Goal: Task Accomplishment & Management: Complete application form

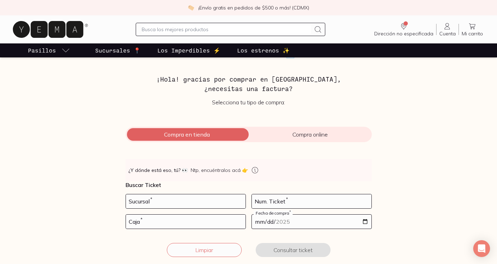
scroll to position [55, 0]
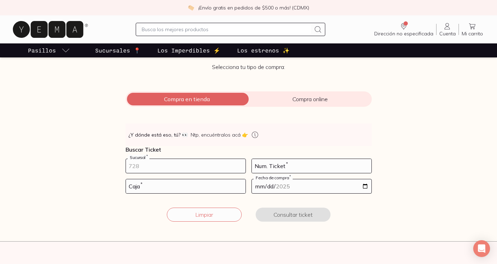
click at [153, 165] on input "number" at bounding box center [186, 166] width 120 height 14
type input "10002"
click at [281, 166] on input "number" at bounding box center [312, 166] width 120 height 14
type input "119"
click at [163, 184] on input "number" at bounding box center [186, 186] width 120 height 14
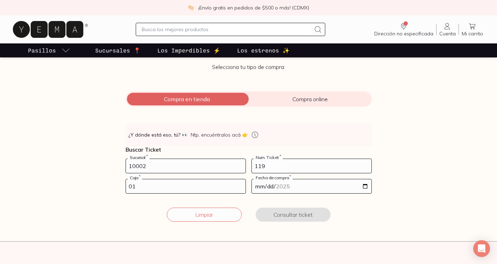
type input "01"
click at [365, 186] on input "date" at bounding box center [312, 186] width 120 height 14
type input "[DATE]"
click at [285, 217] on button "Consultar ticket" at bounding box center [293, 214] width 75 height 14
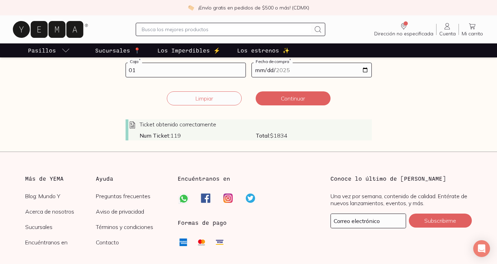
scroll to position [170, 0]
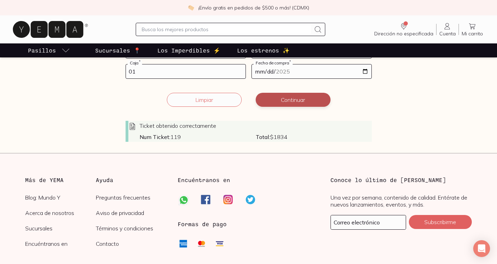
click at [282, 100] on button "Continuar" at bounding box center [293, 100] width 75 height 14
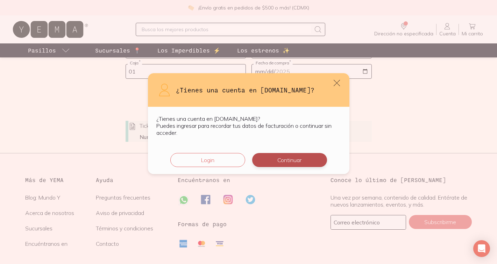
click at [289, 163] on button "Continuar" at bounding box center [289, 160] width 75 height 14
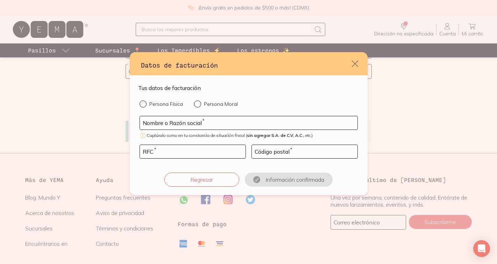
click at [145, 101] on div "default" at bounding box center [144, 103] width 10 height 7
click at [145, 101] on input "Persona Física" at bounding box center [142, 103] width 6 height 6
radio input "true"
click at [156, 122] on input "default" at bounding box center [248, 122] width 217 height 13
type input "[PERSON_NAME] [PERSON_NAME]"
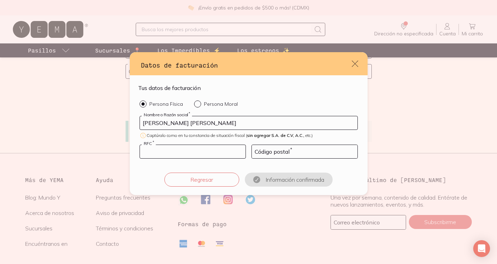
click at [179, 150] on input "default" at bounding box center [193, 151] width 106 height 13
type input "SARC781108US6"
click at [286, 147] on div "Código postal *" at bounding box center [304, 151] width 106 height 14
type input "06470"
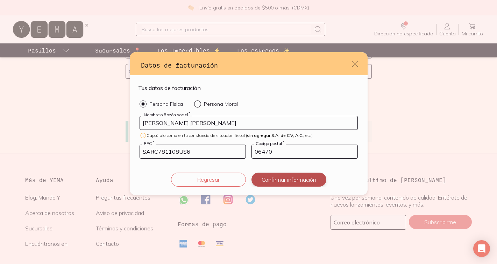
click at [278, 182] on button "Confirmar información" at bounding box center [288, 179] width 75 height 14
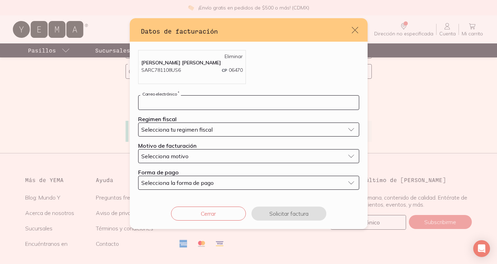
click at [214, 101] on input "default" at bounding box center [248, 102] width 220 height 14
type input "[EMAIL_ADDRESS][DOMAIN_NAME]"
click at [190, 129] on span "Selecciona tu regimen fiscal" at bounding box center [176, 129] width 71 height 7
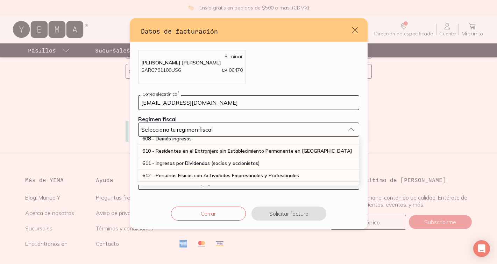
scroll to position [66, 0]
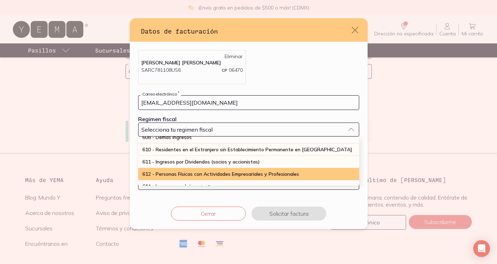
click at [170, 174] on span "612 - Personas Físicas con Actividades Empresariales y Profesionales" at bounding box center [220, 174] width 157 height 6
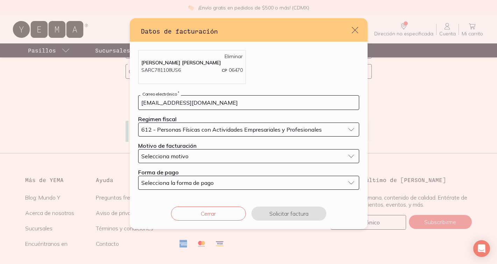
click at [180, 156] on span "Selecciona motivo" at bounding box center [164, 155] width 47 height 7
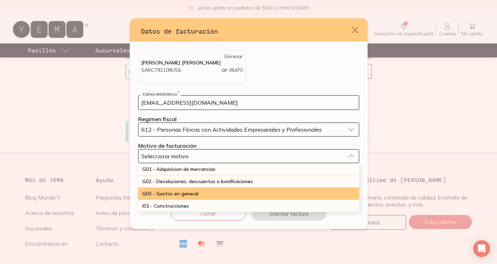
click at [176, 195] on span "G03 - Gastos en general" at bounding box center [170, 193] width 56 height 6
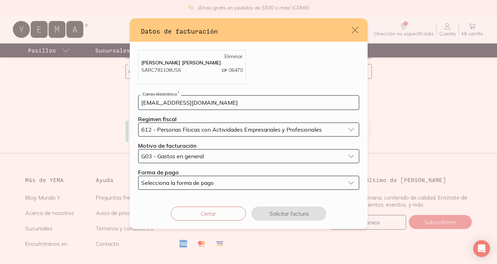
click at [167, 178] on button "Selecciona la forma de pago" at bounding box center [248, 182] width 221 height 14
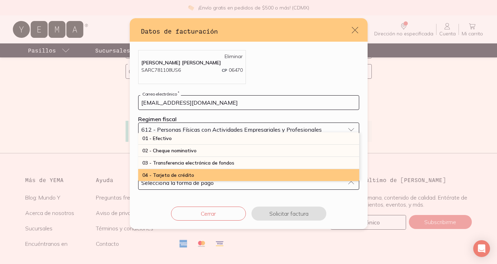
click at [167, 178] on div "04 - Tarjeta de crédito" at bounding box center [248, 175] width 221 height 12
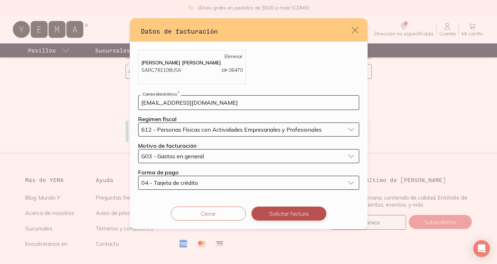
click at [282, 211] on button "Solicitar factura" at bounding box center [288, 213] width 75 height 14
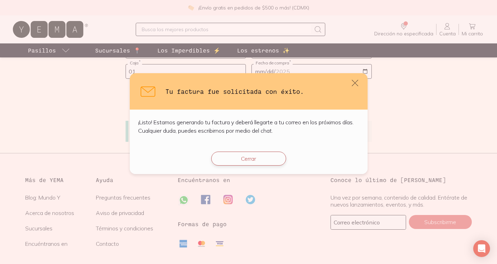
click at [249, 160] on button "Cerrar" at bounding box center [248, 158] width 75 height 14
